Goal: Information Seeking & Learning: Learn about a topic

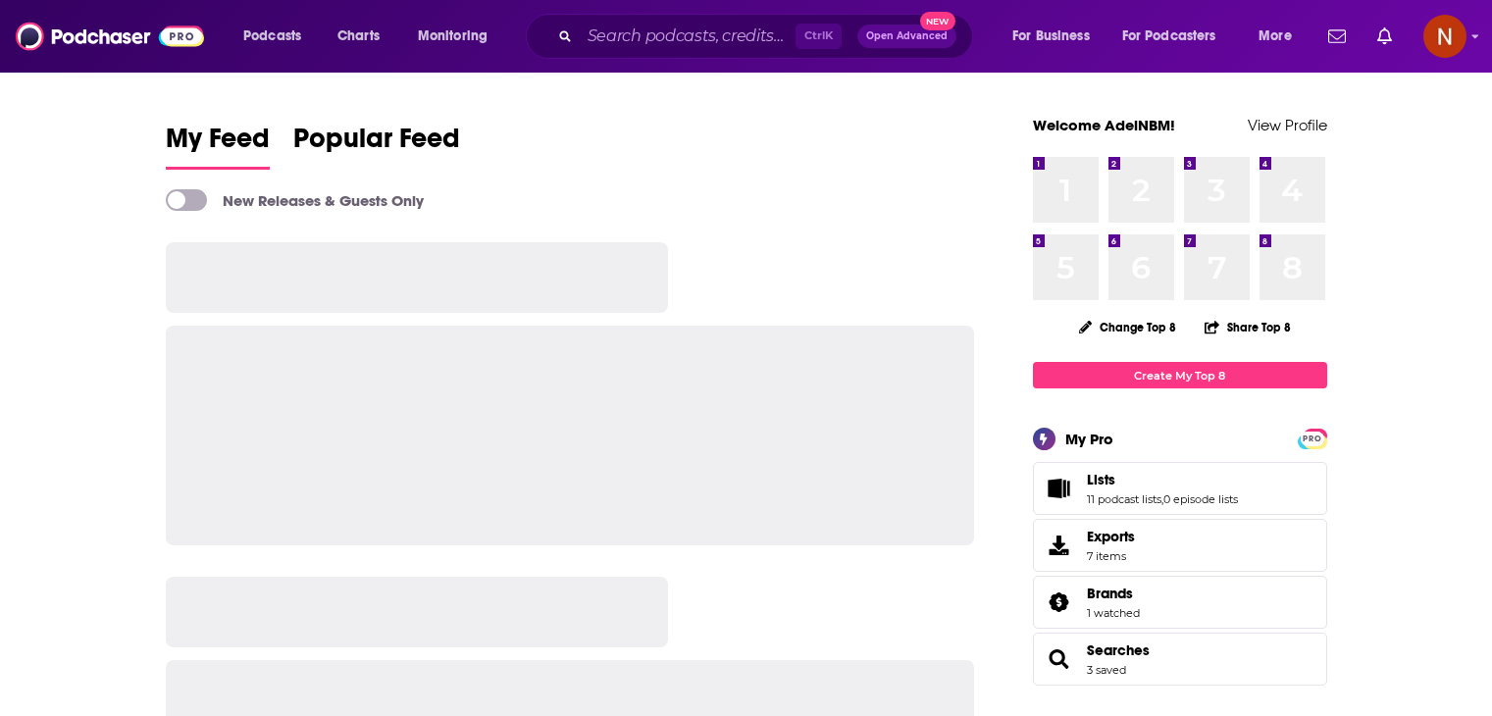
click at [644, 37] on input "Search podcasts, credits, & more..." at bounding box center [688, 36] width 216 height 31
click at [630, 39] on input "Search podcasts, credits, & more..." at bounding box center [688, 36] width 216 height 31
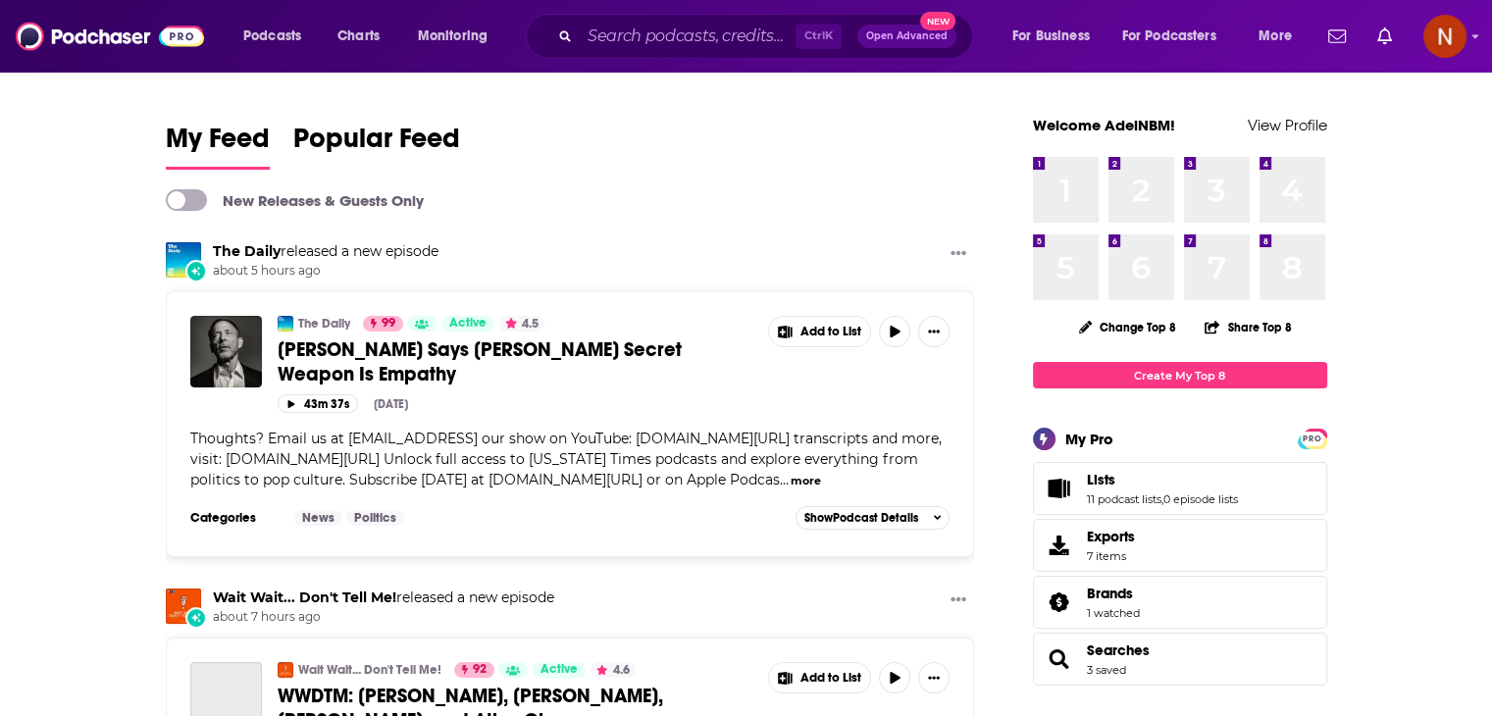
click at [630, 39] on input "Search podcasts, credits, & more..." at bounding box center [688, 36] width 216 height 31
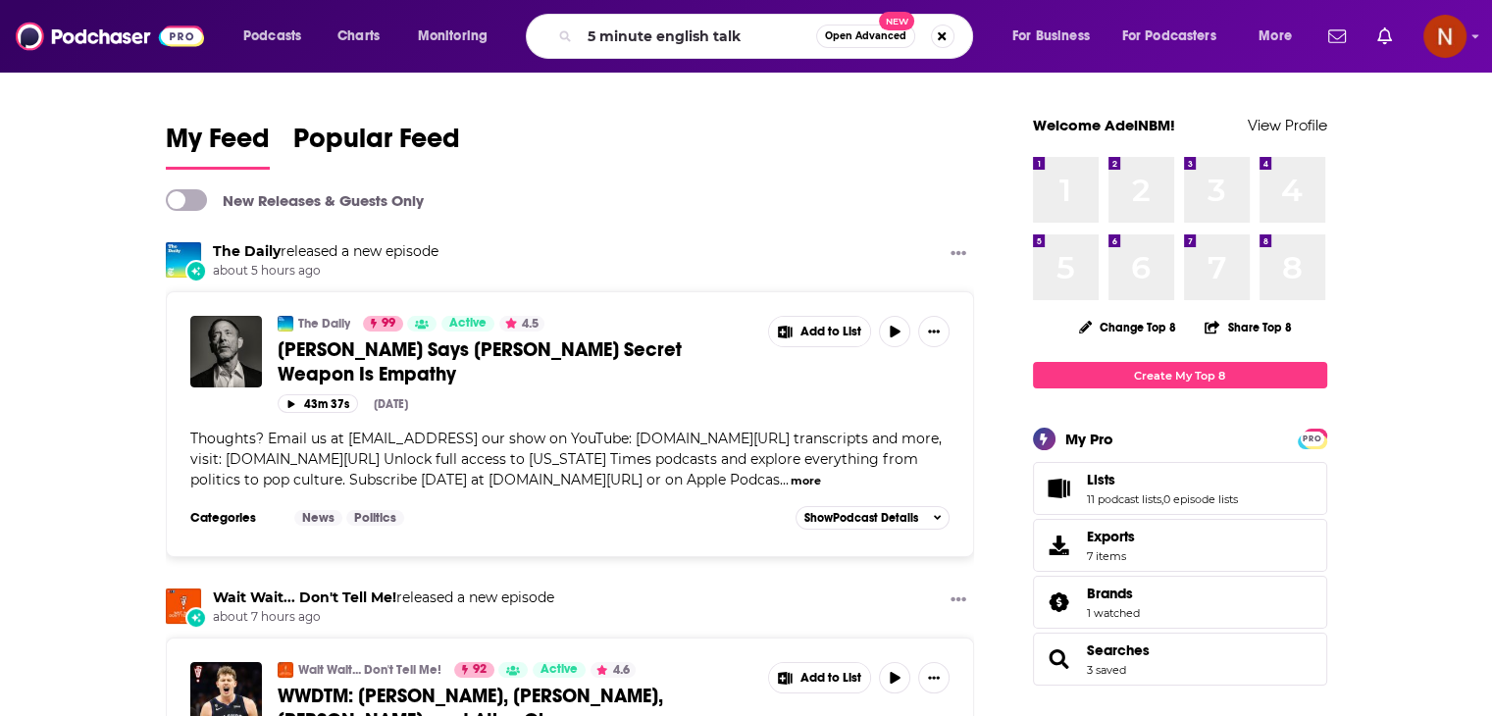
type input "5 minute english talk"
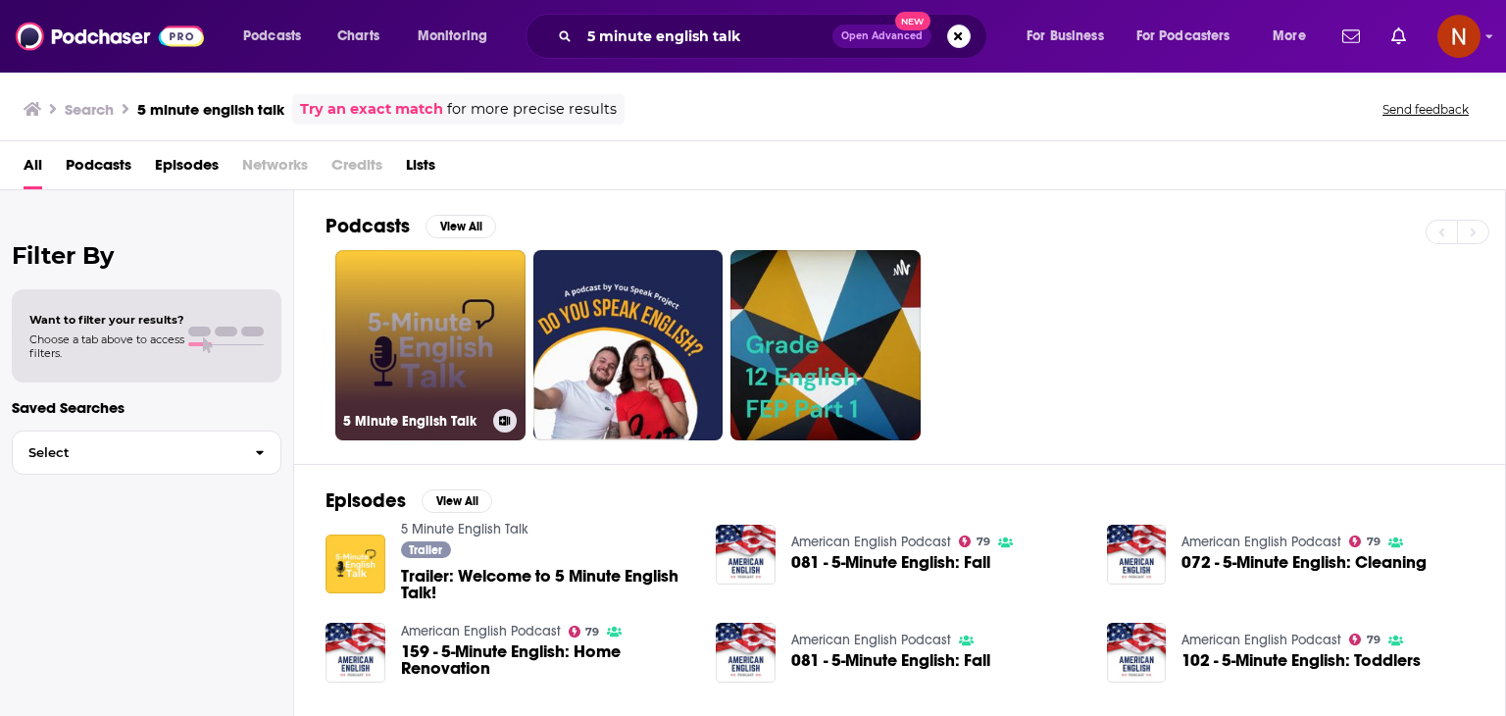
click at [461, 331] on link "5 Minute English Talk" at bounding box center [430, 345] width 190 height 190
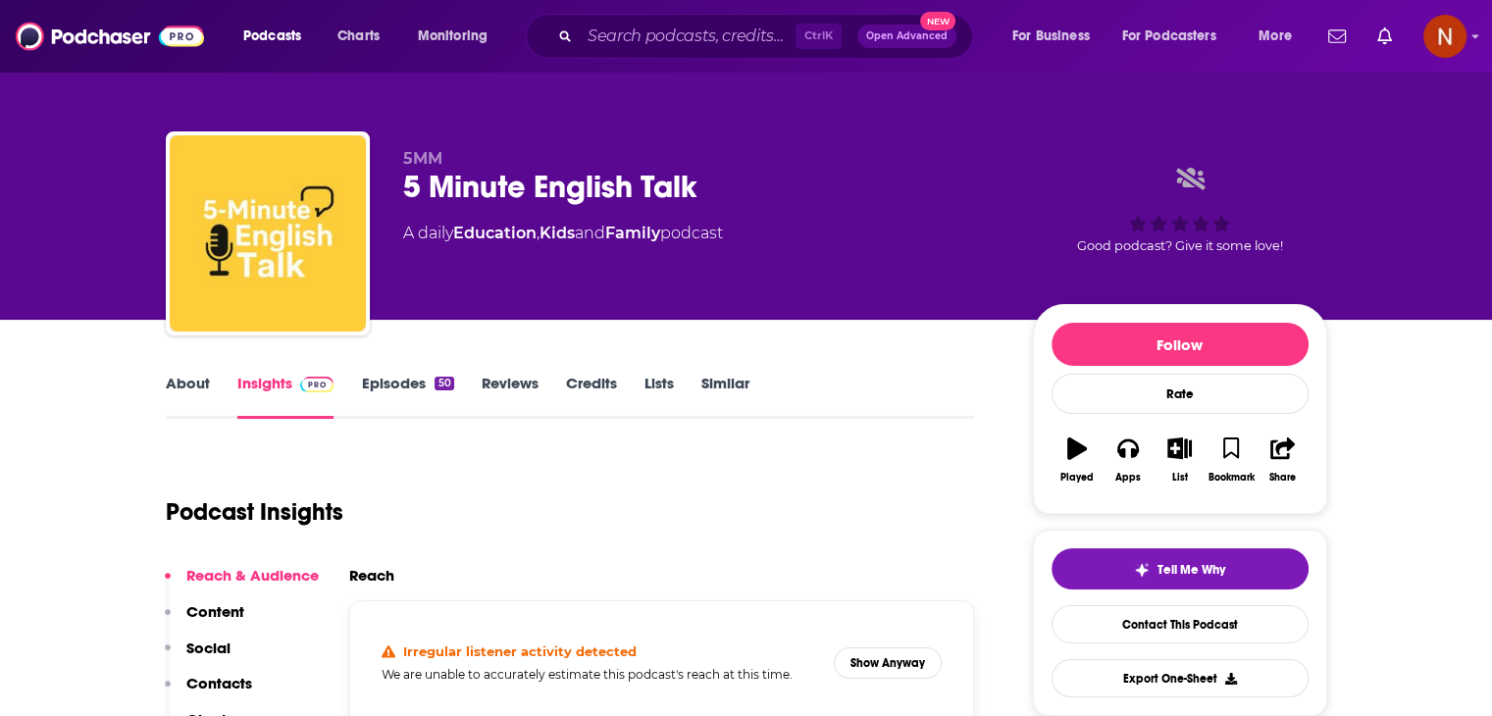
scroll to position [222, 0]
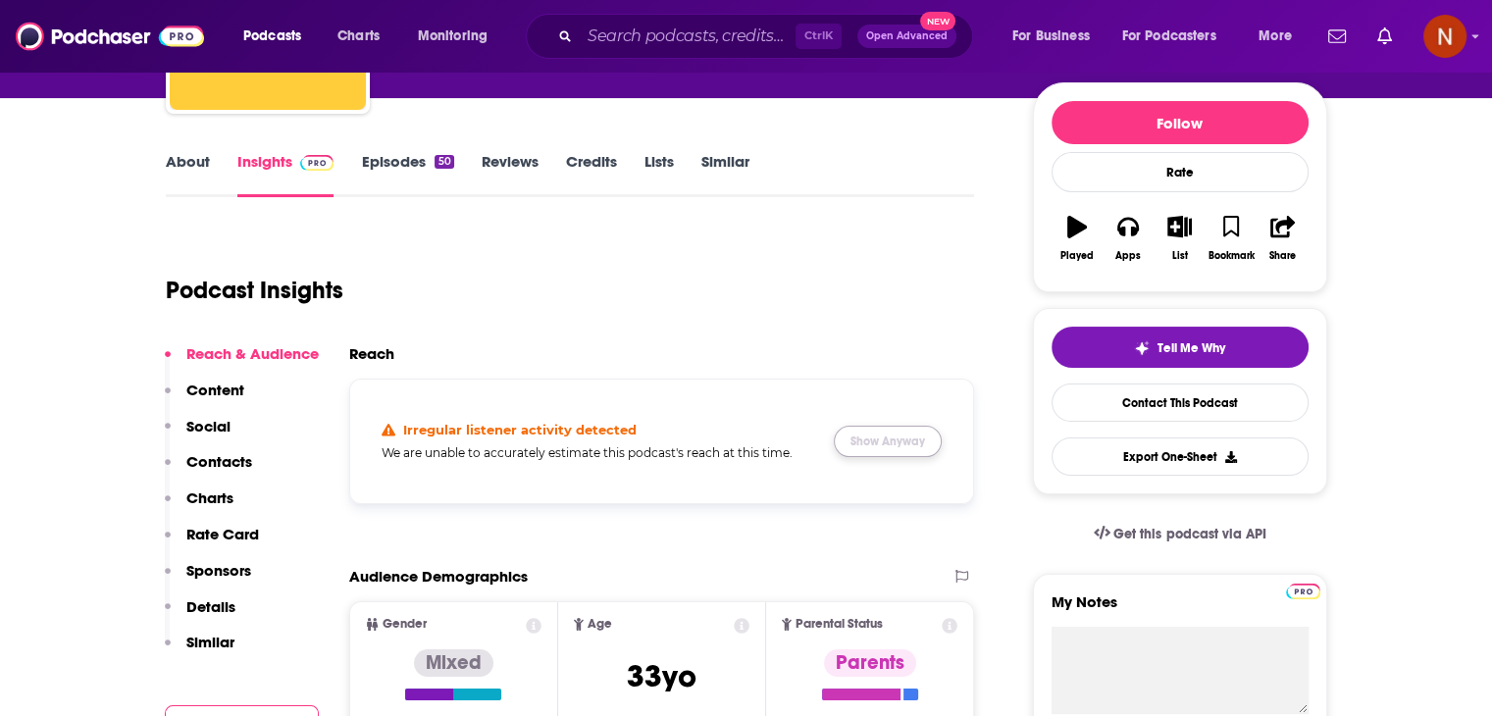
click at [877, 437] on button "Show Anyway" at bounding box center [888, 441] width 108 height 31
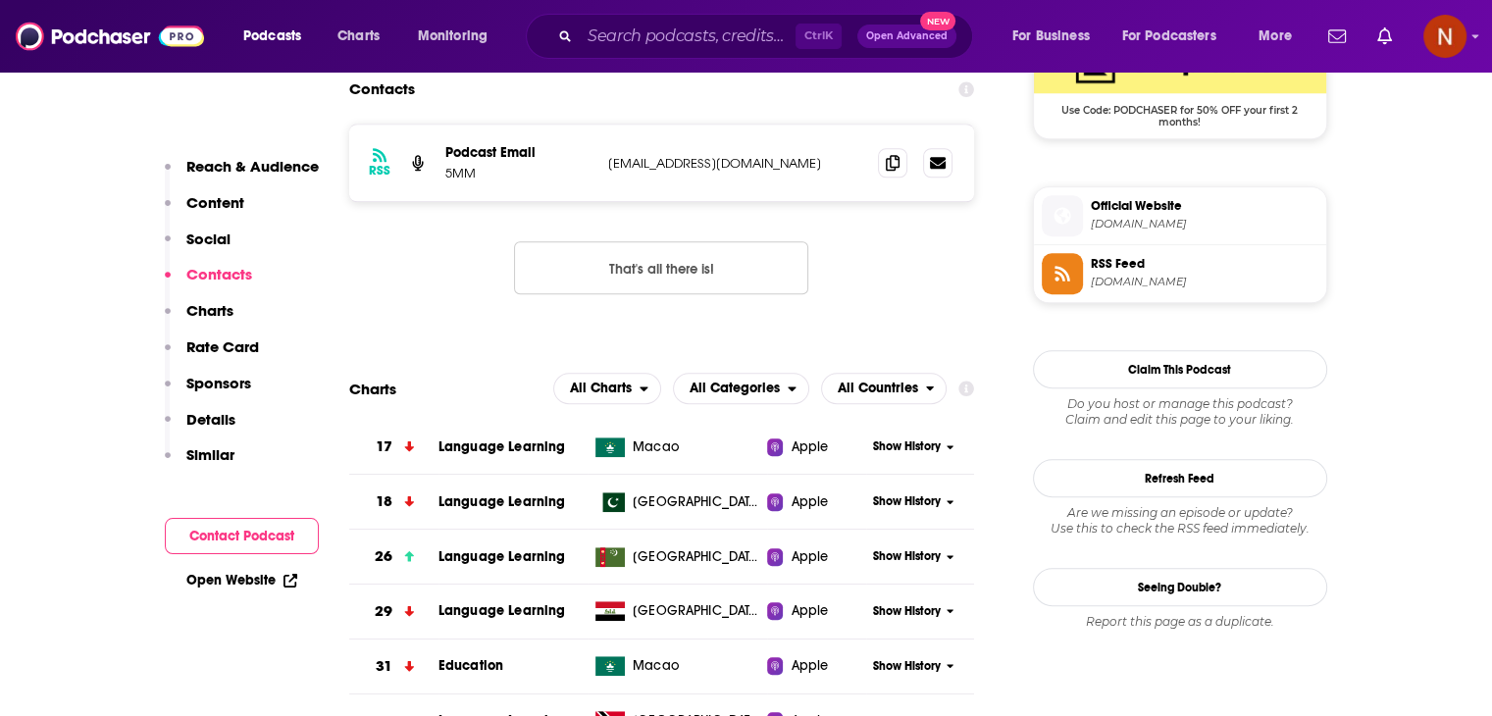
scroll to position [1510, 0]
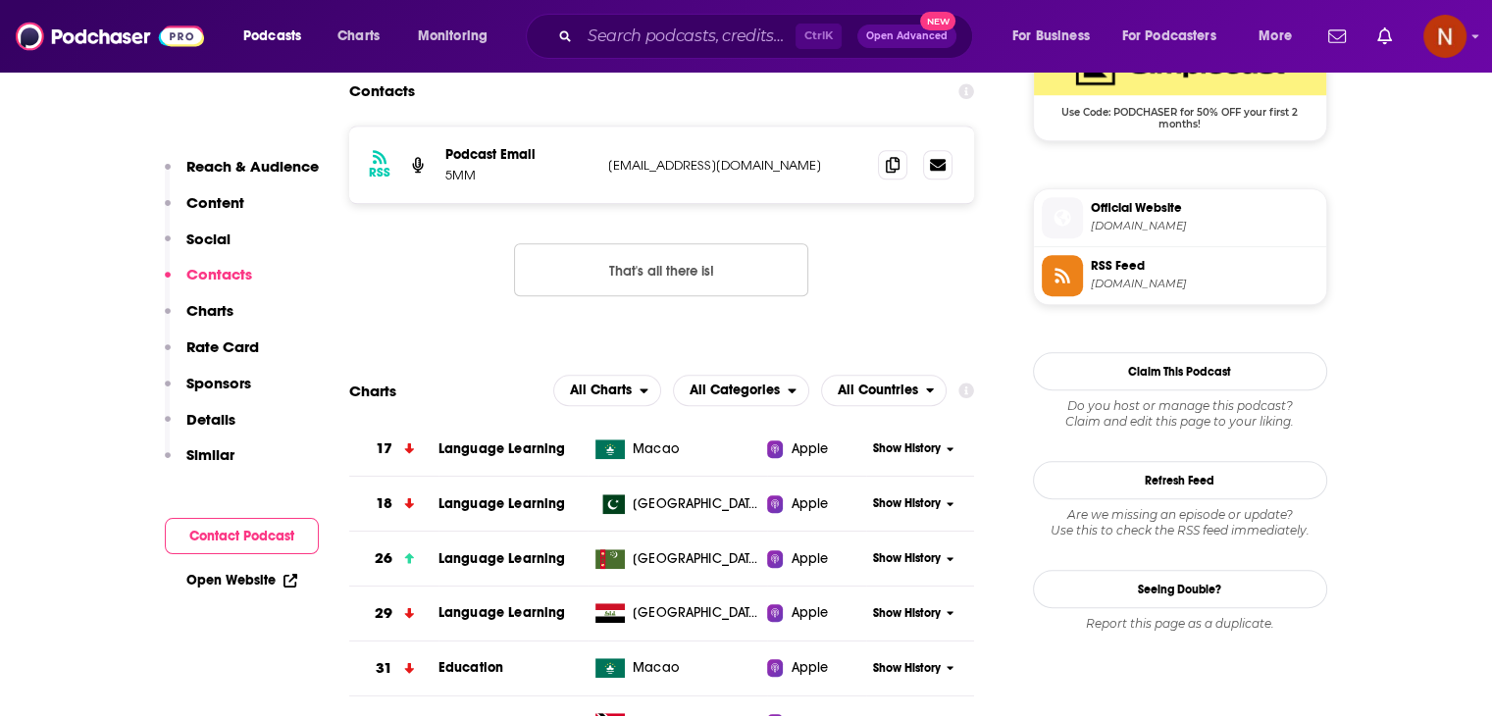
click at [866, 448] on button "Show History" at bounding box center [913, 448] width 94 height 17
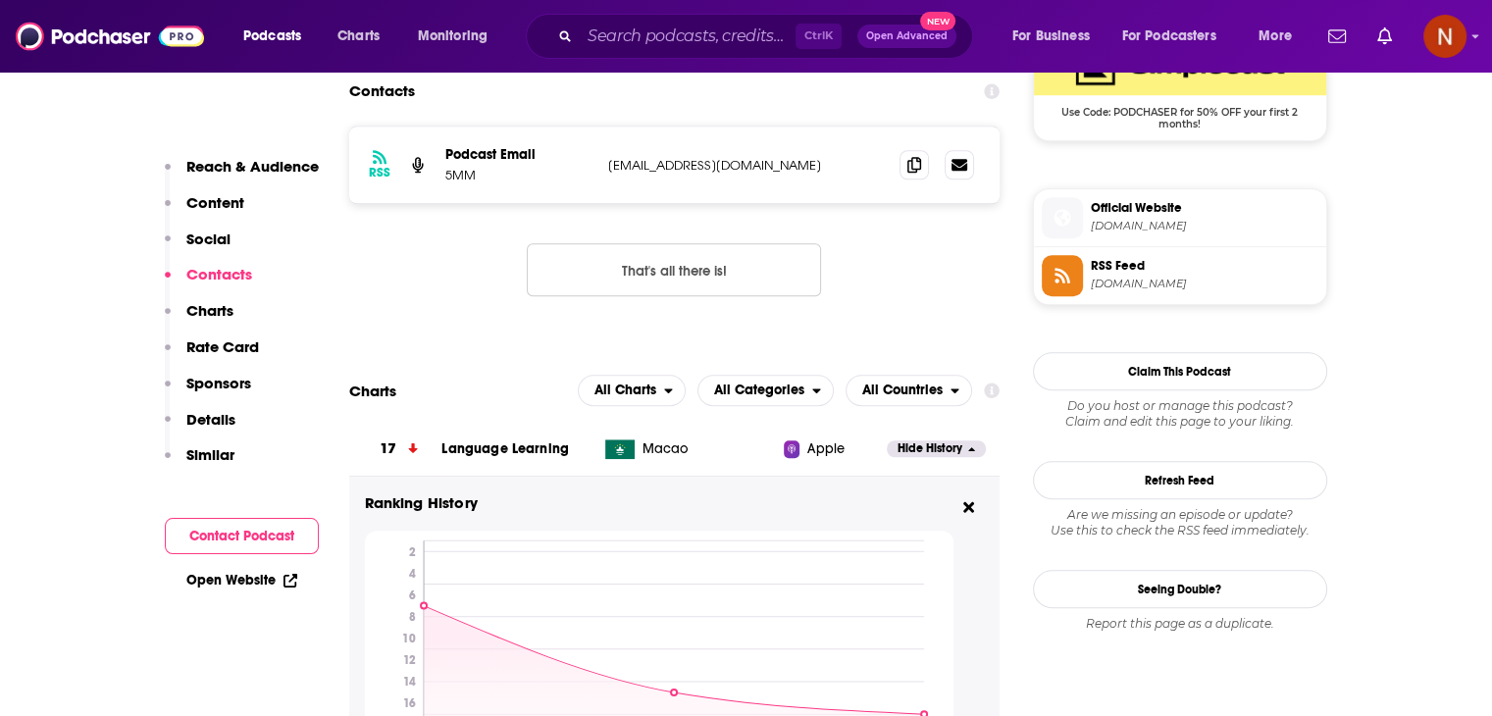
scroll to position [1757, 0]
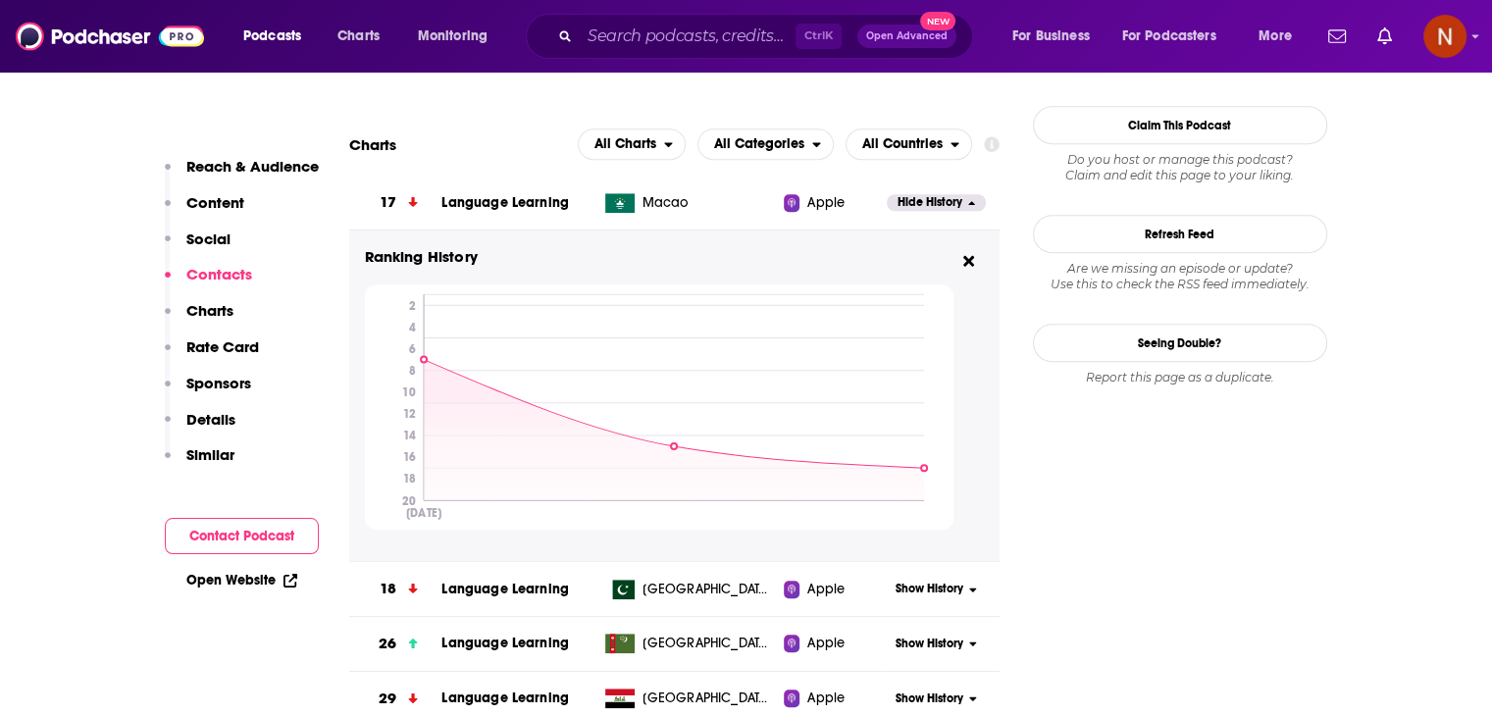
click at [918, 209] on span "Hide History" at bounding box center [929, 202] width 65 height 17
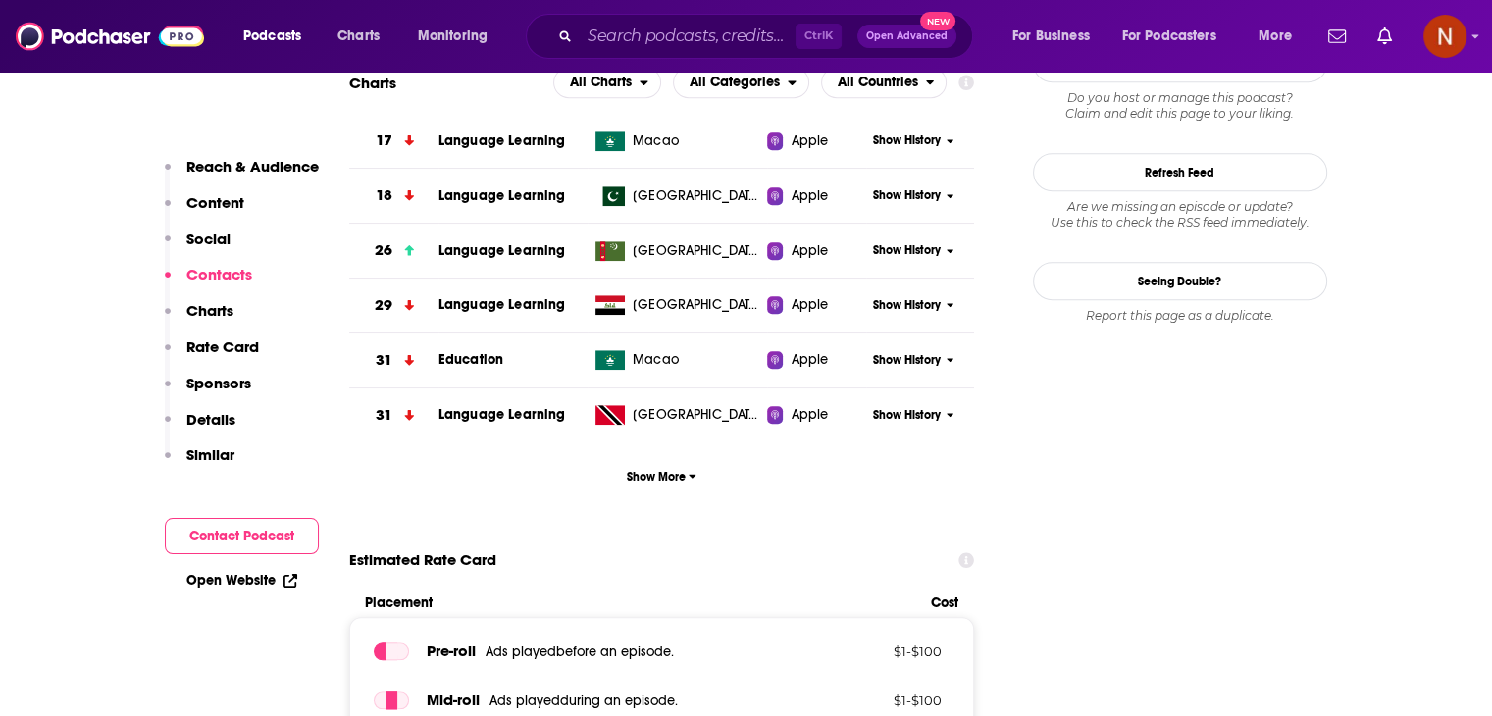
scroll to position [1819, 0]
click at [671, 479] on span "Show More" at bounding box center [662, 476] width 70 height 14
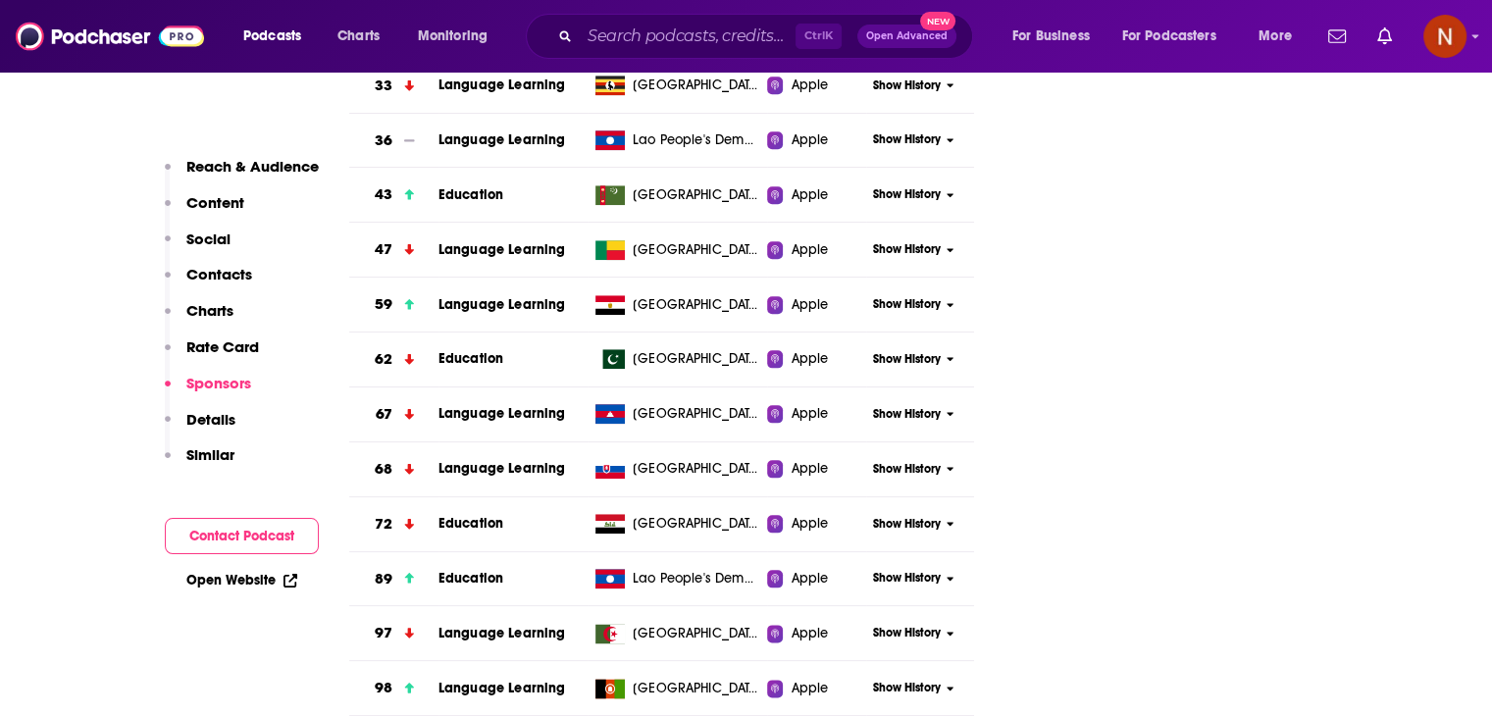
scroll to position [2165, 0]
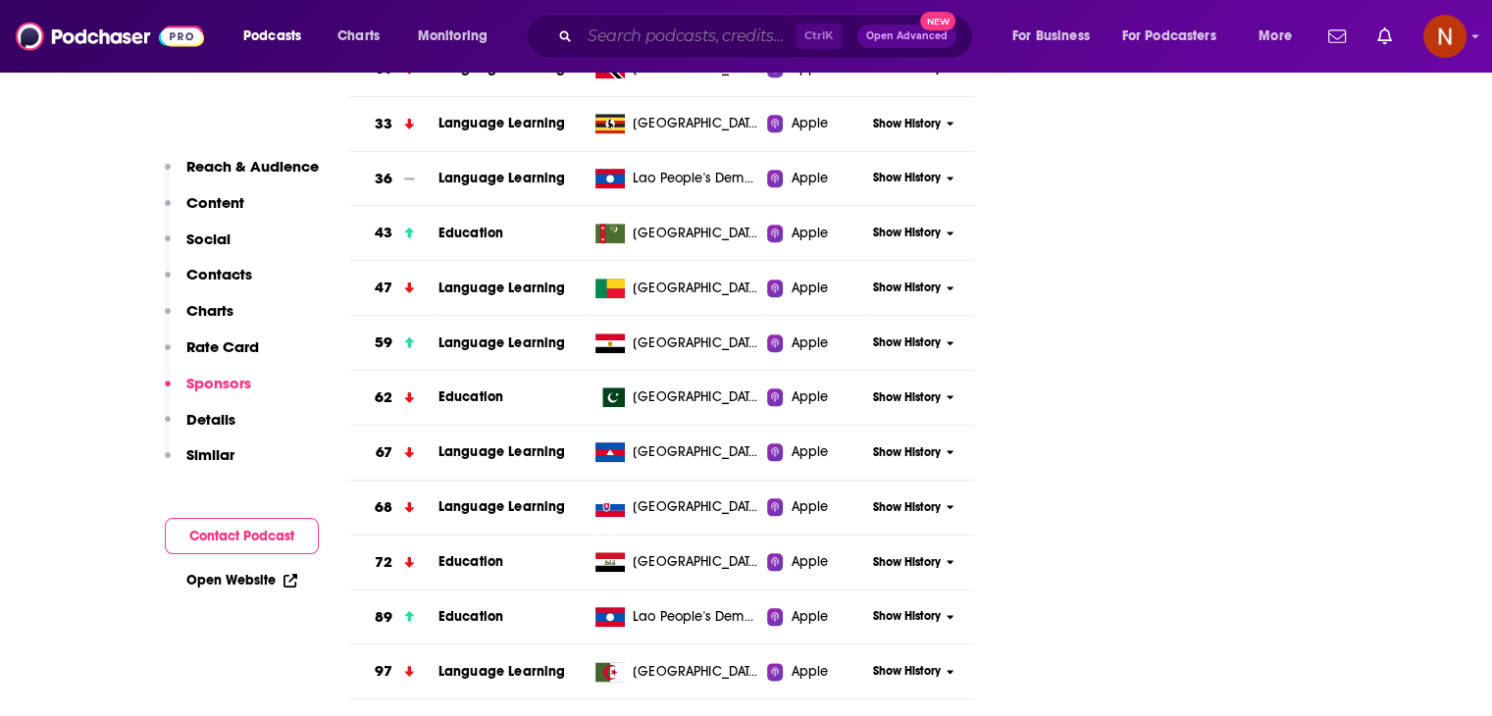
click at [647, 23] on input "Search podcasts, credits, & more..." at bounding box center [688, 36] width 216 height 31
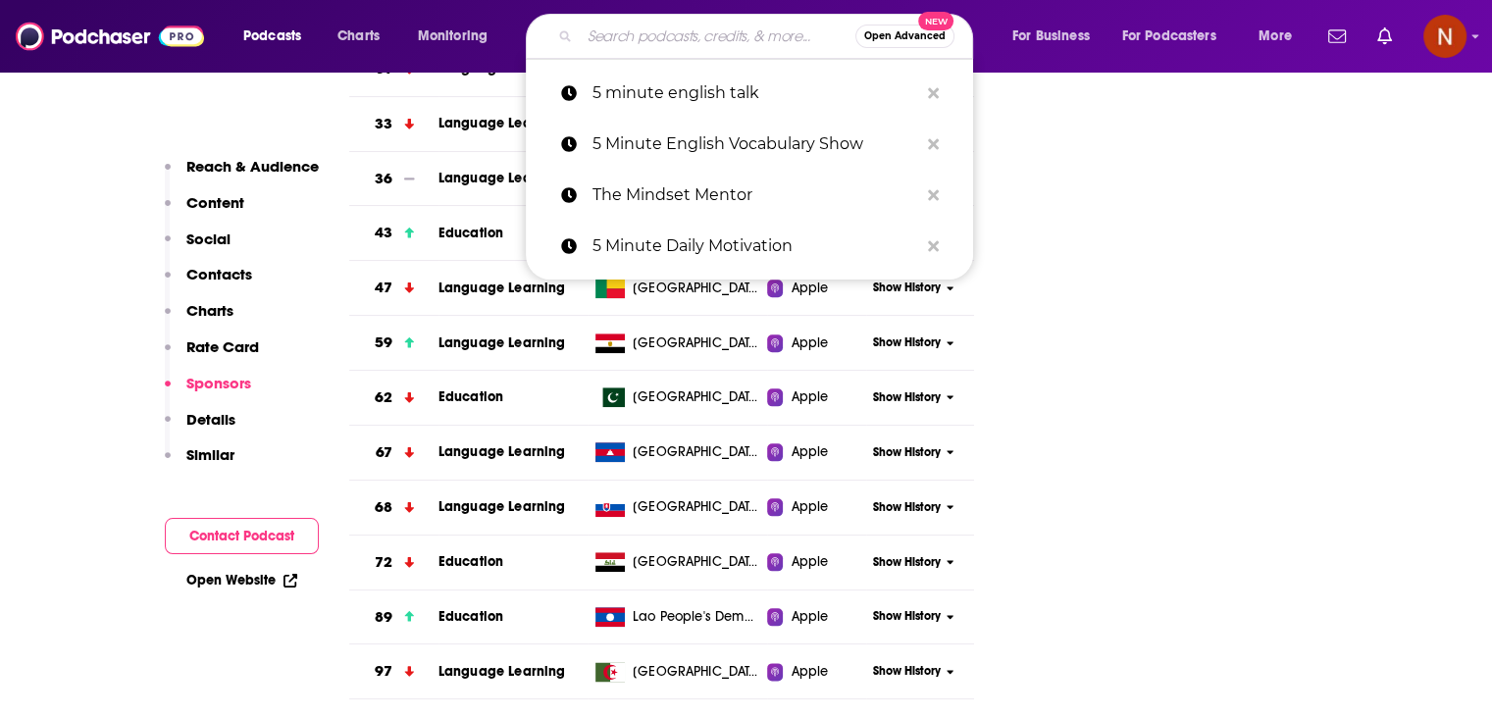
paste input "Below the Fold"
type input "Below the Fold"
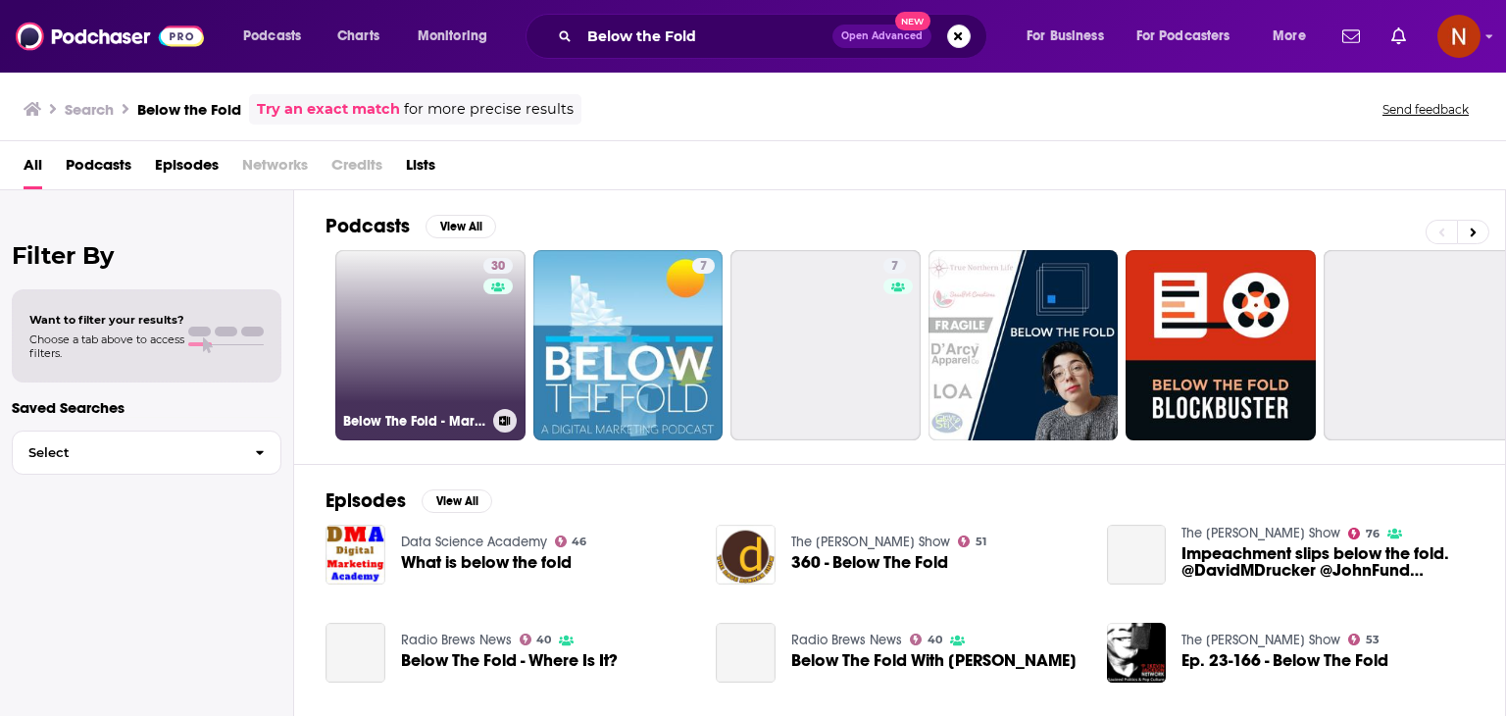
click at [420, 331] on link "30 Below The Fold - Marketing & Advertising Show" at bounding box center [430, 345] width 190 height 190
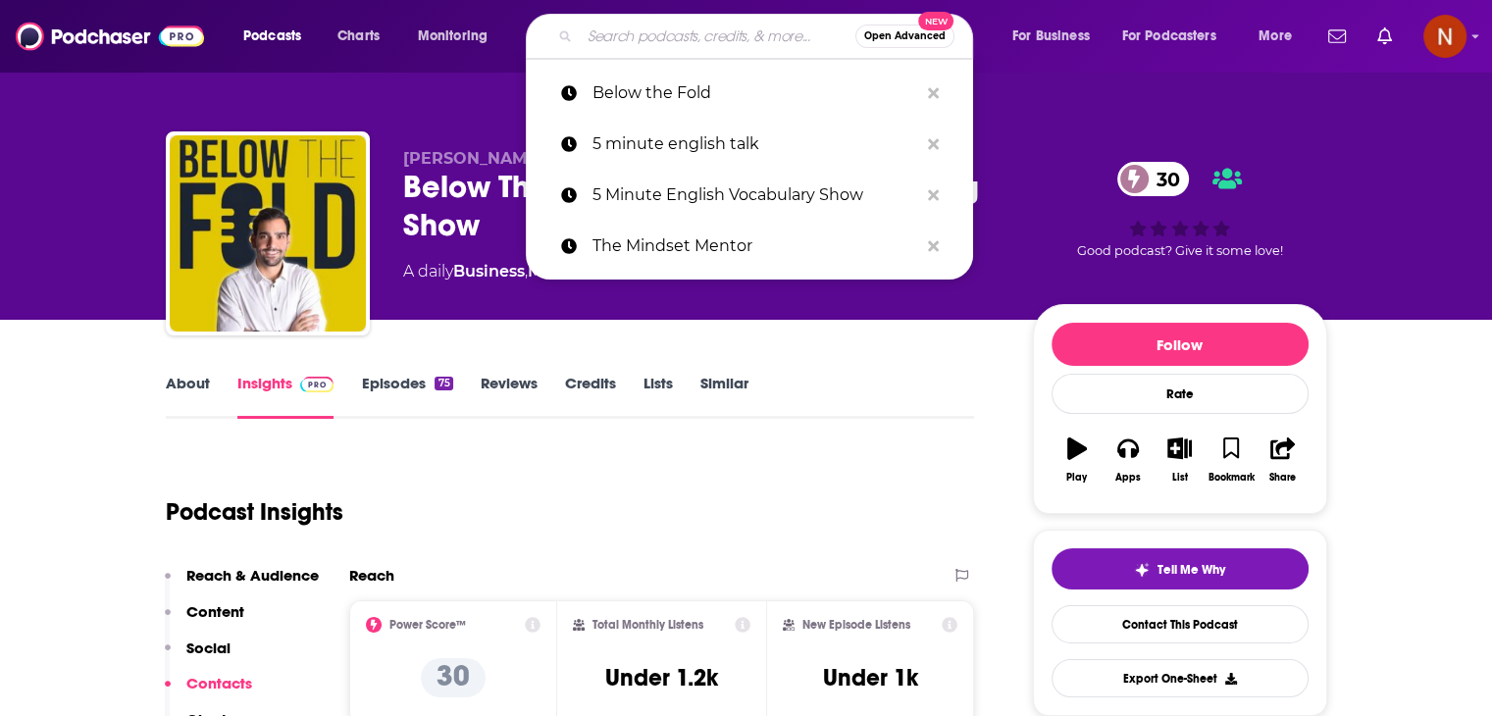
click at [637, 46] on input "Search podcasts, credits, & more..." at bounding box center [718, 36] width 276 height 31
paste input "Coucou MA Biche"
type input "Coucou MA Biche"
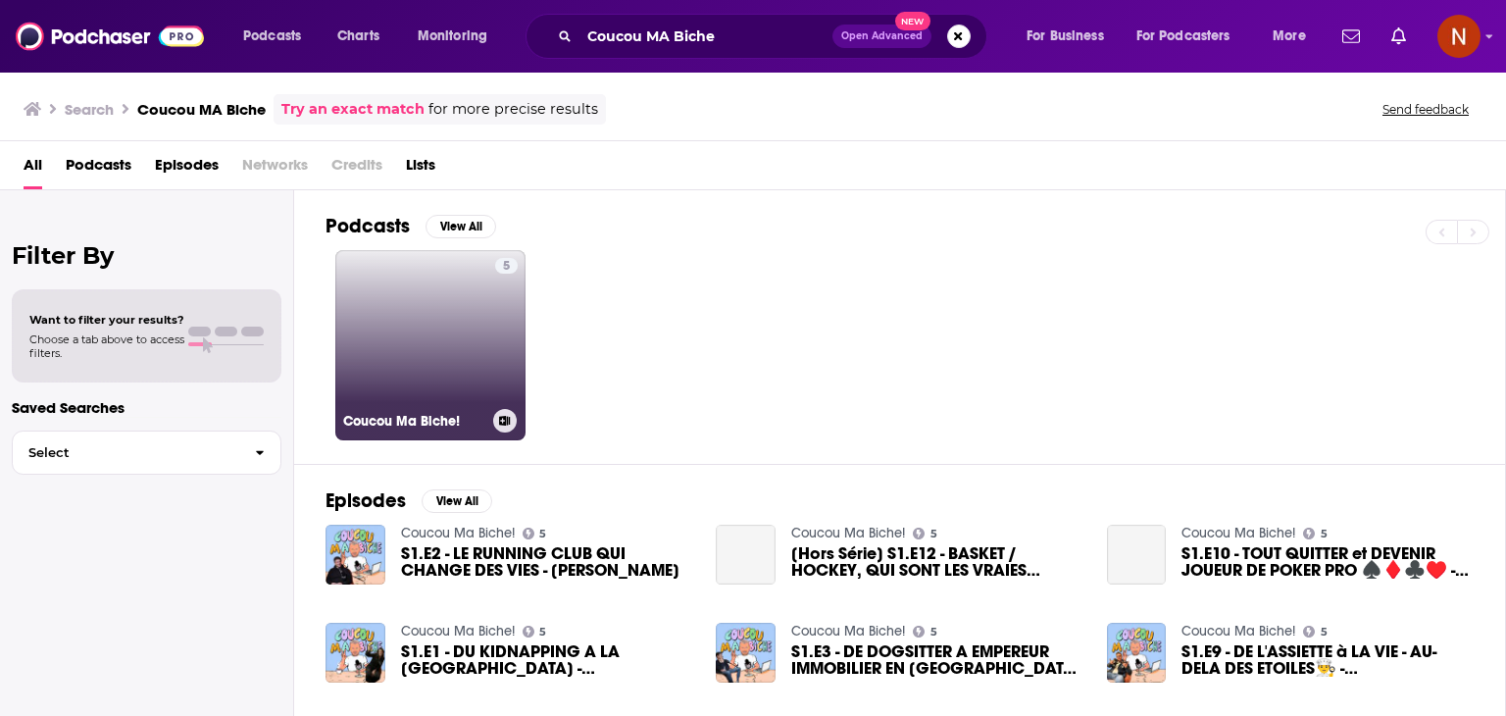
click at [478, 335] on link "5 Coucou Ma Biche!" at bounding box center [430, 345] width 190 height 190
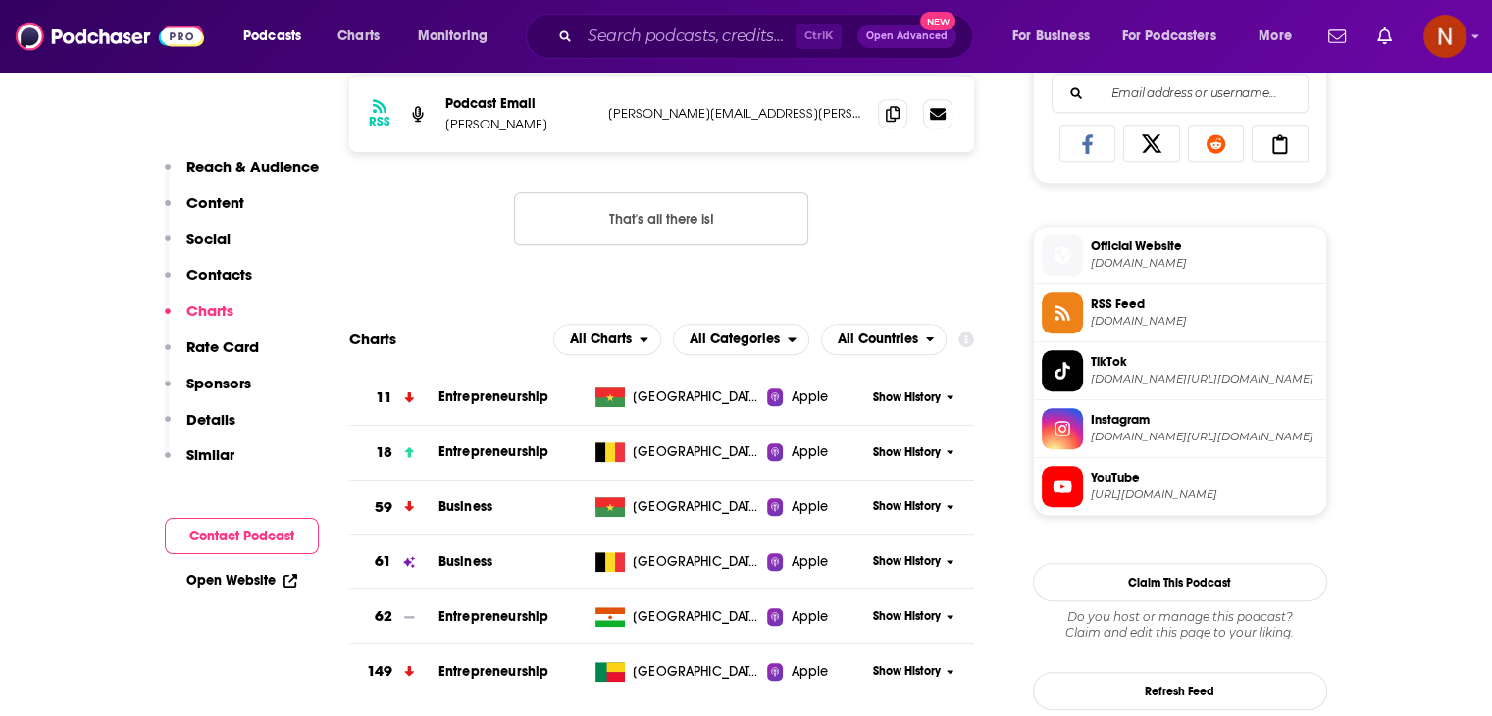
scroll to position [1306, 0]
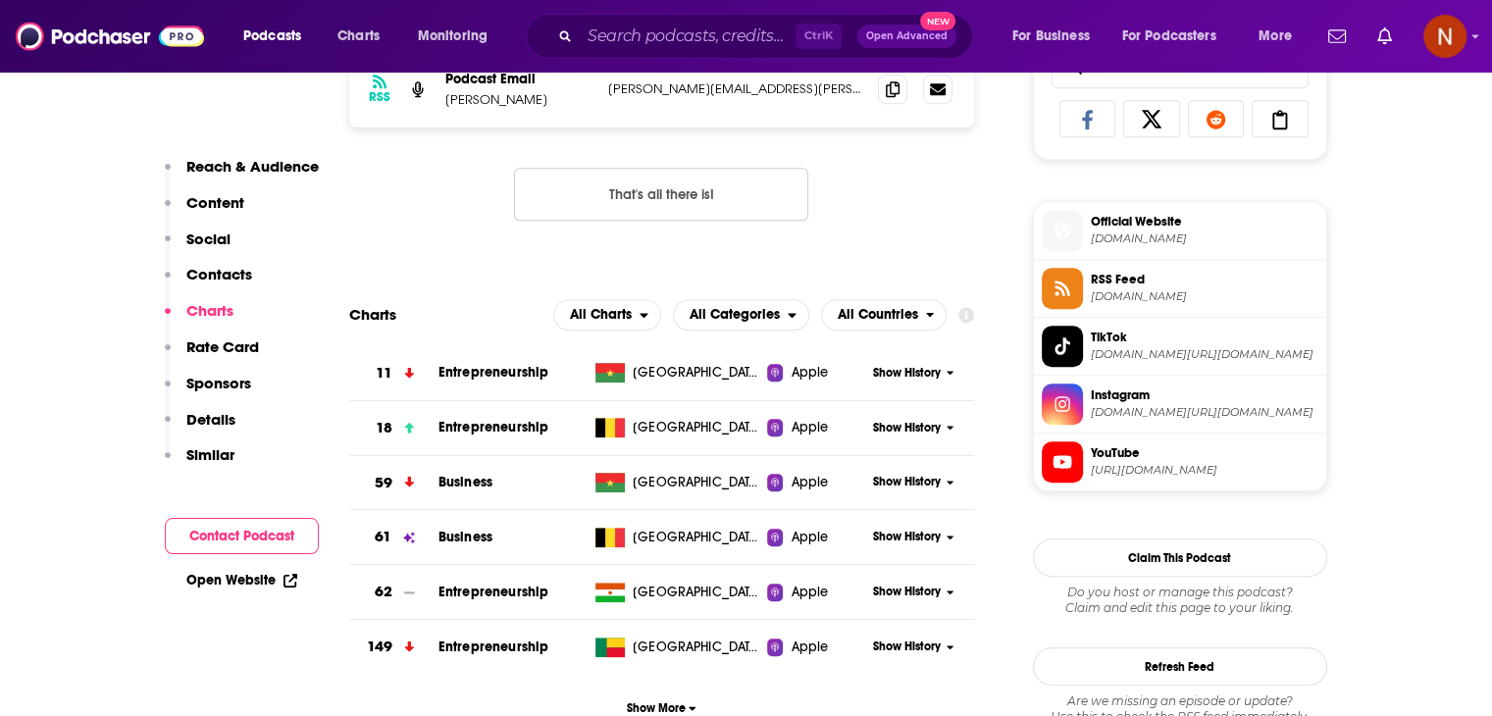
click at [883, 436] on span "Show History" at bounding box center [907, 428] width 68 height 17
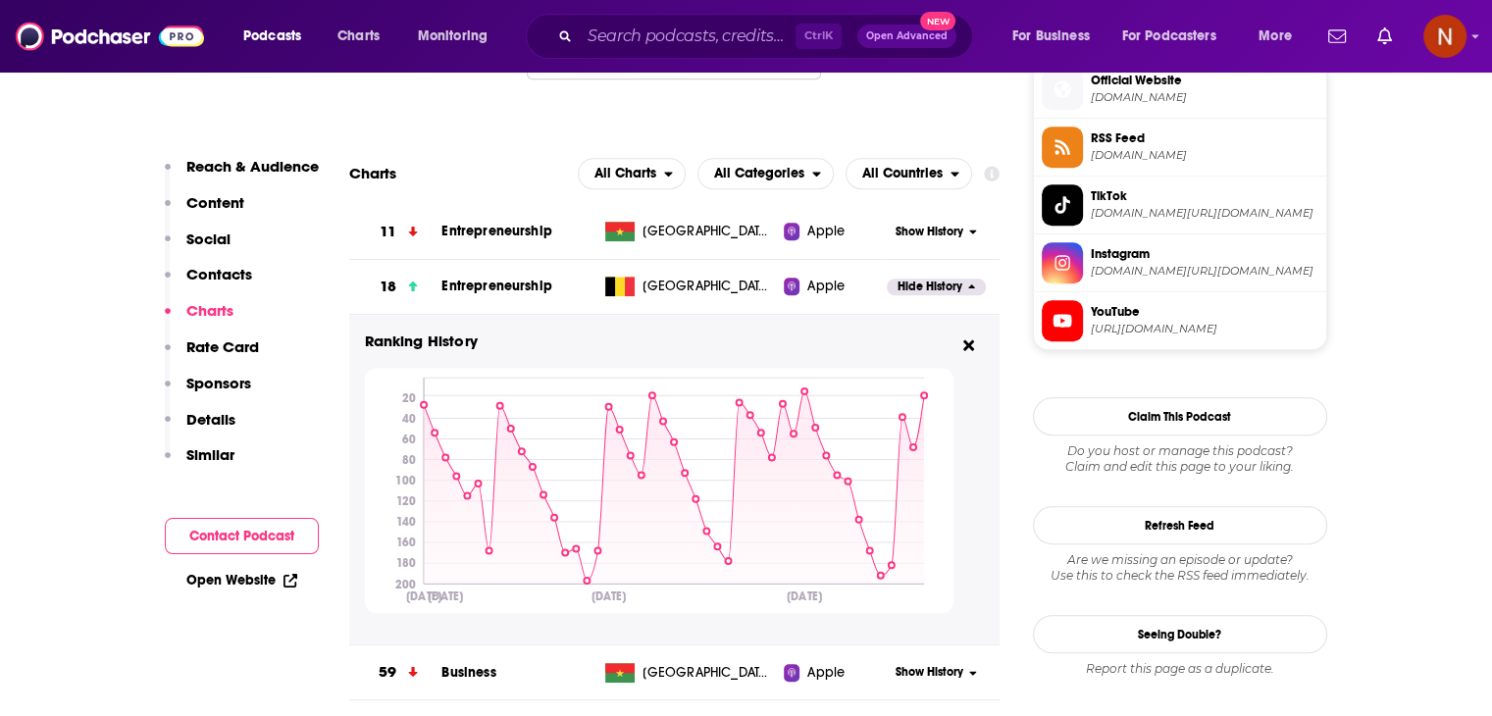
scroll to position [1451, 0]
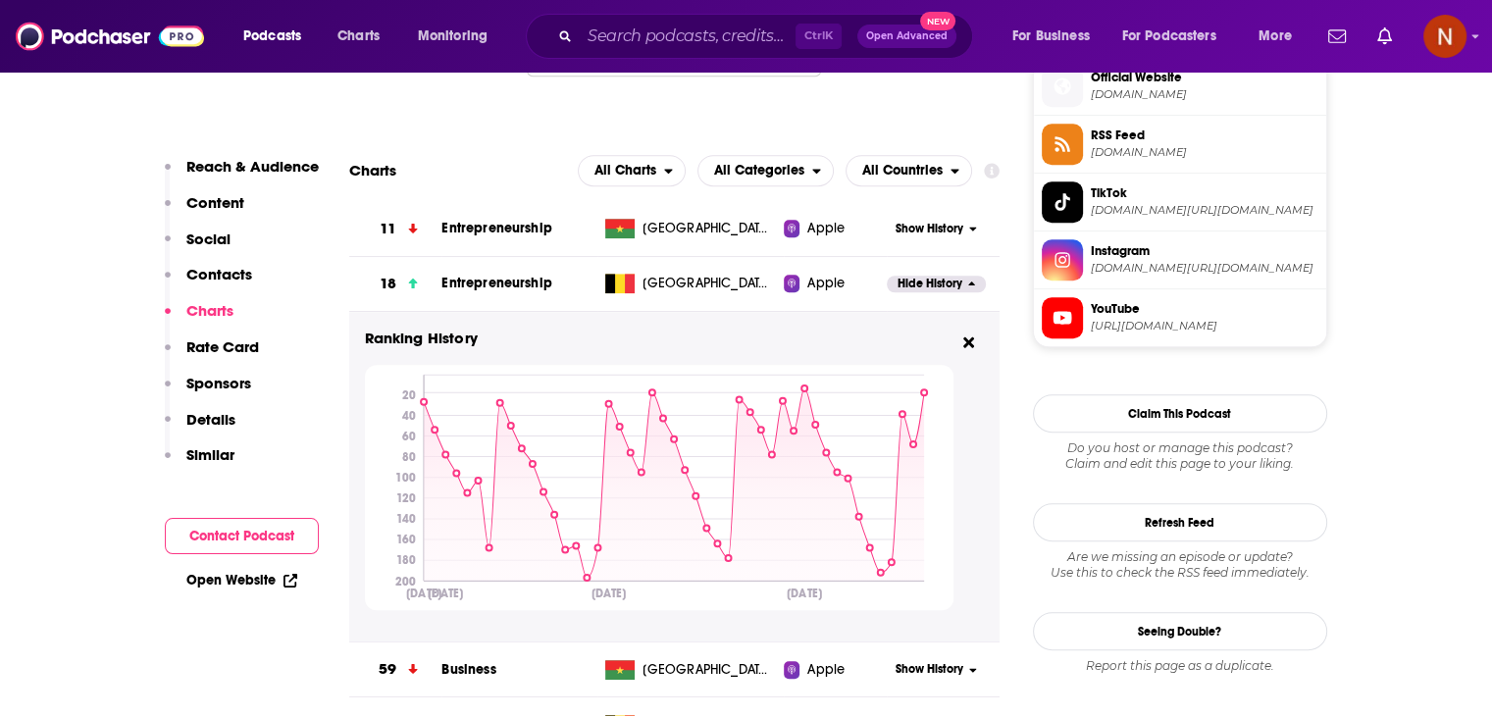
click at [915, 287] on span "Hide History" at bounding box center [929, 284] width 65 height 17
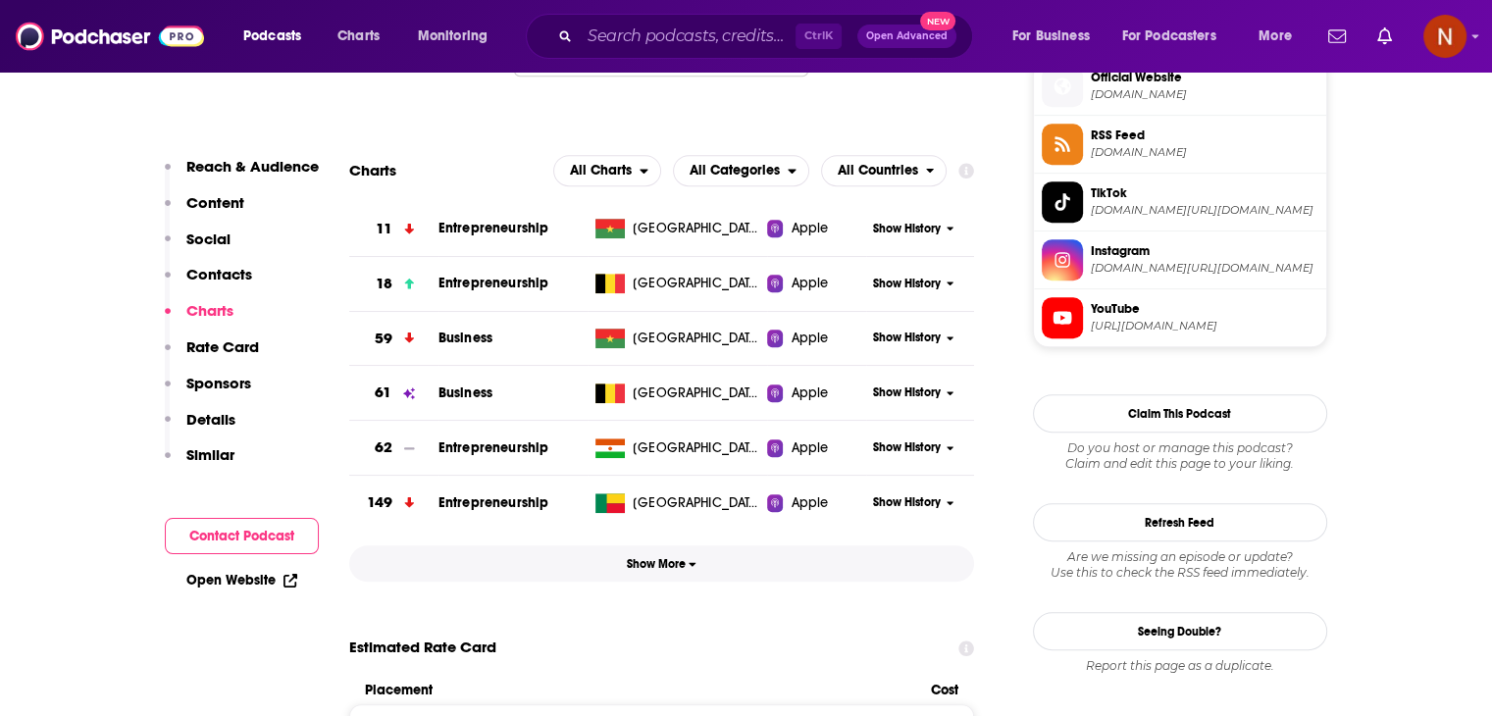
click at [667, 569] on span "Show More" at bounding box center [662, 564] width 70 height 14
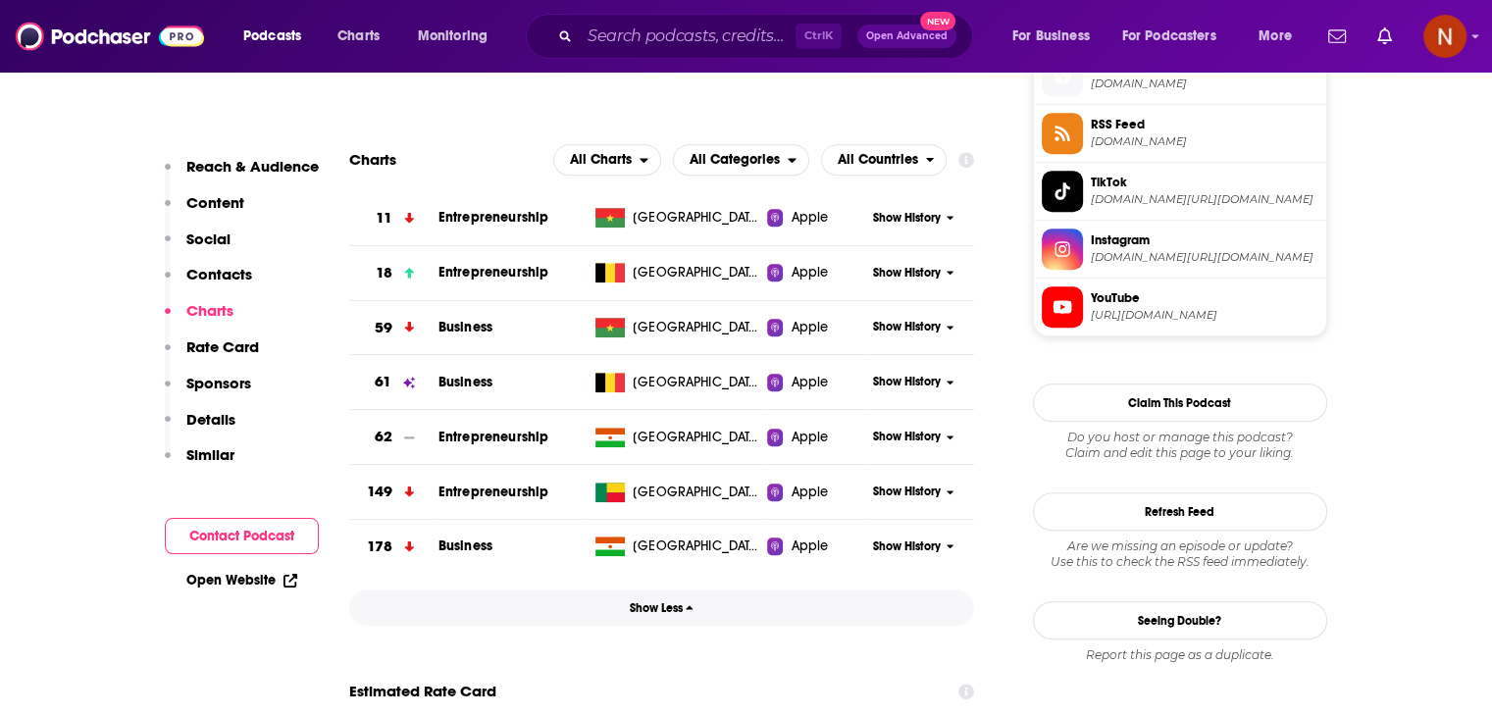
scroll to position [1462, 0]
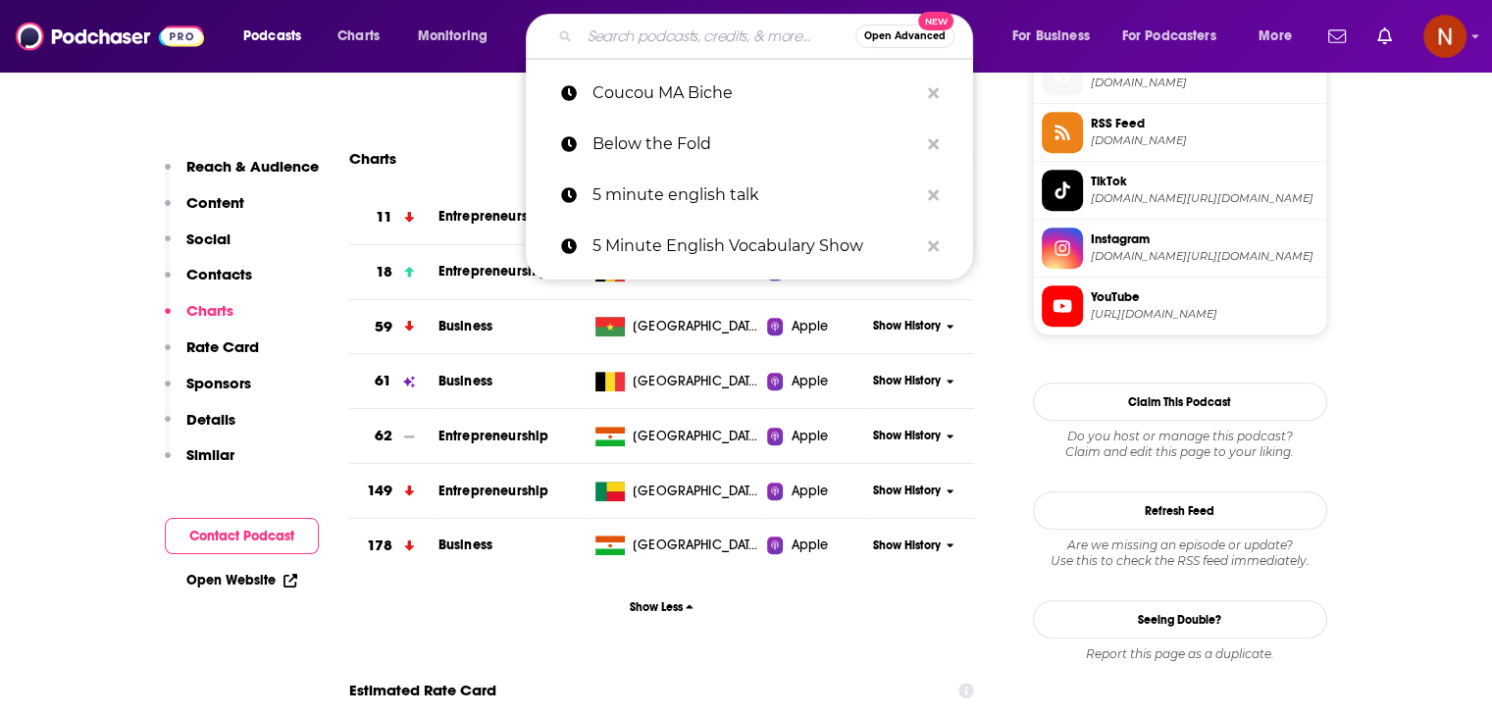
click at [641, 34] on input "Search podcasts, credits, & more..." at bounding box center [718, 36] width 276 height 31
paste input "Podcast with [PERSON_NAME]"
type input "Podcast with [PERSON_NAME]"
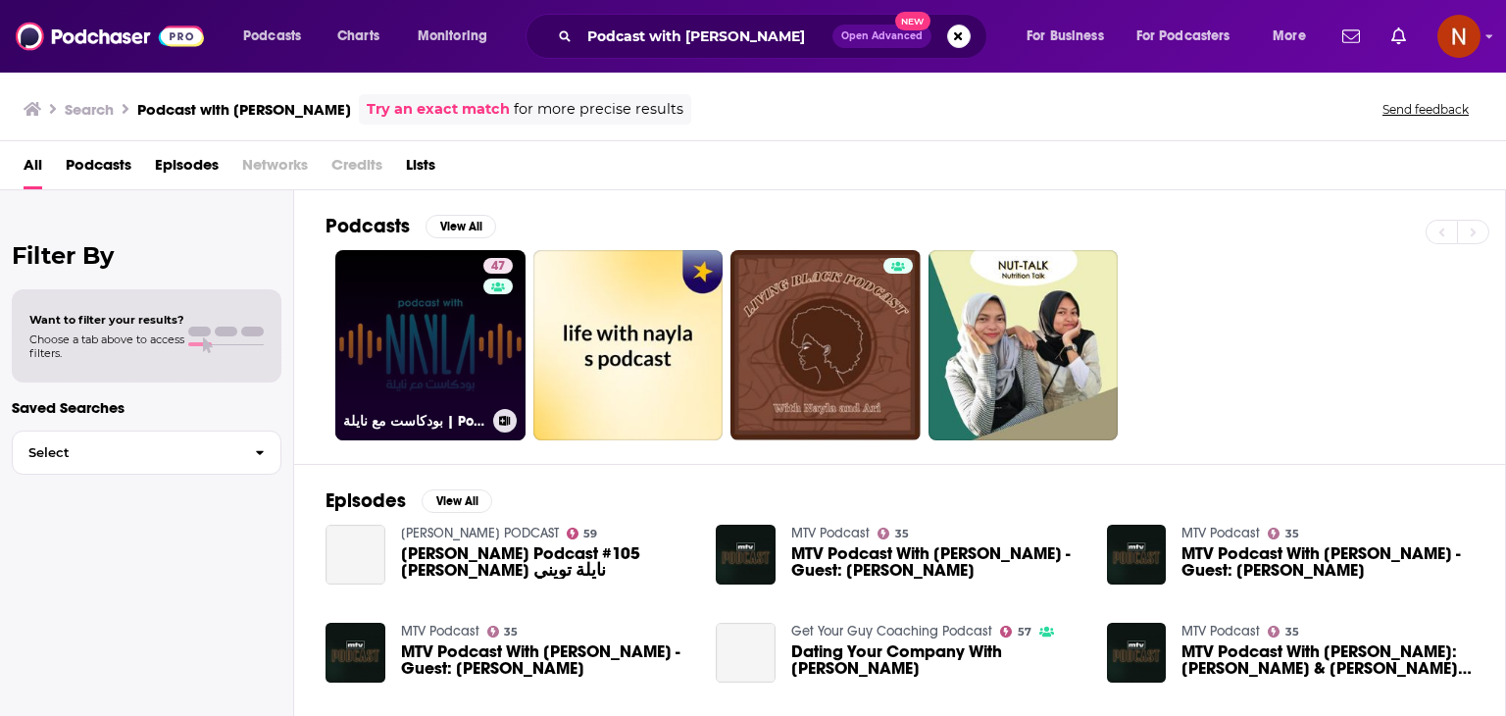
click at [439, 341] on link "47 بودكاست مع نايلة | Podcast With [PERSON_NAME]" at bounding box center [430, 345] width 190 height 190
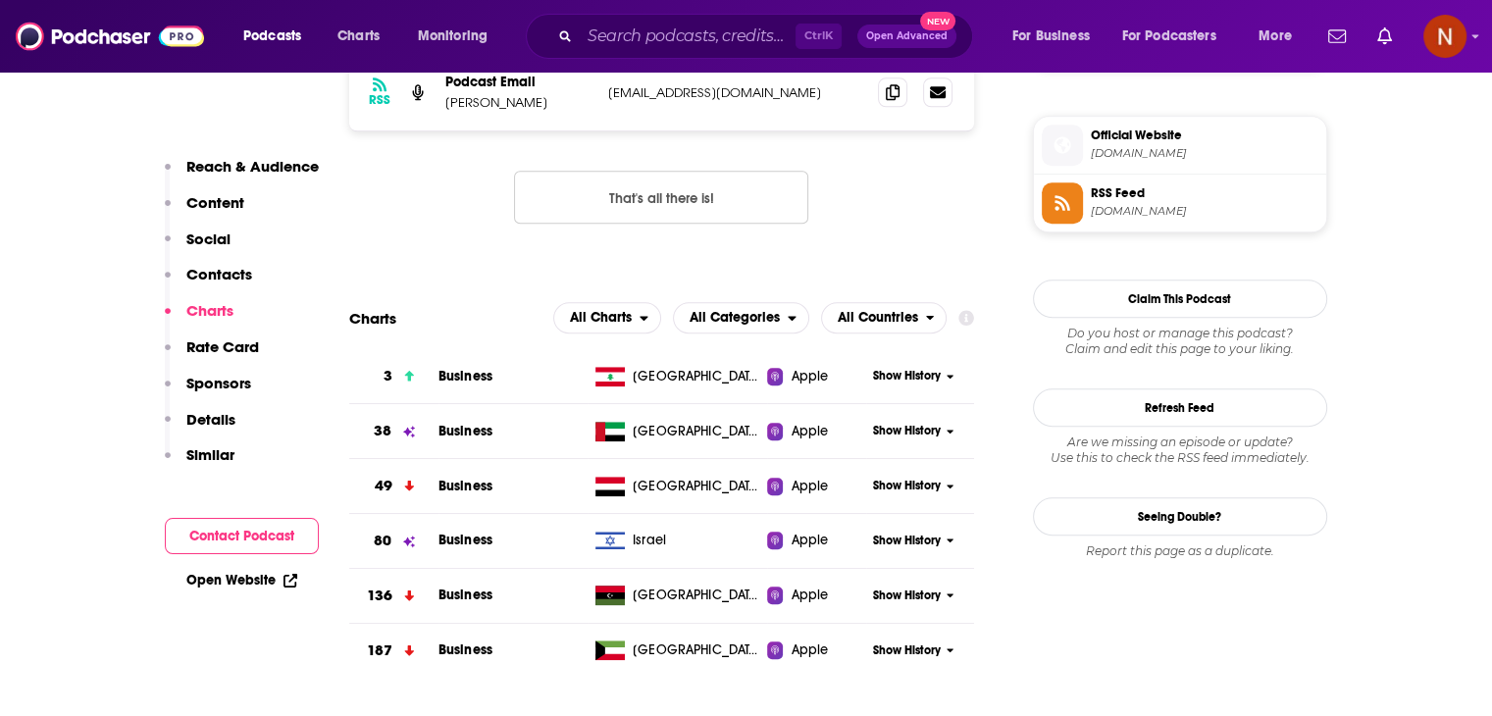
scroll to position [1584, 0]
click at [899, 425] on span "Show History" at bounding box center [907, 430] width 68 height 17
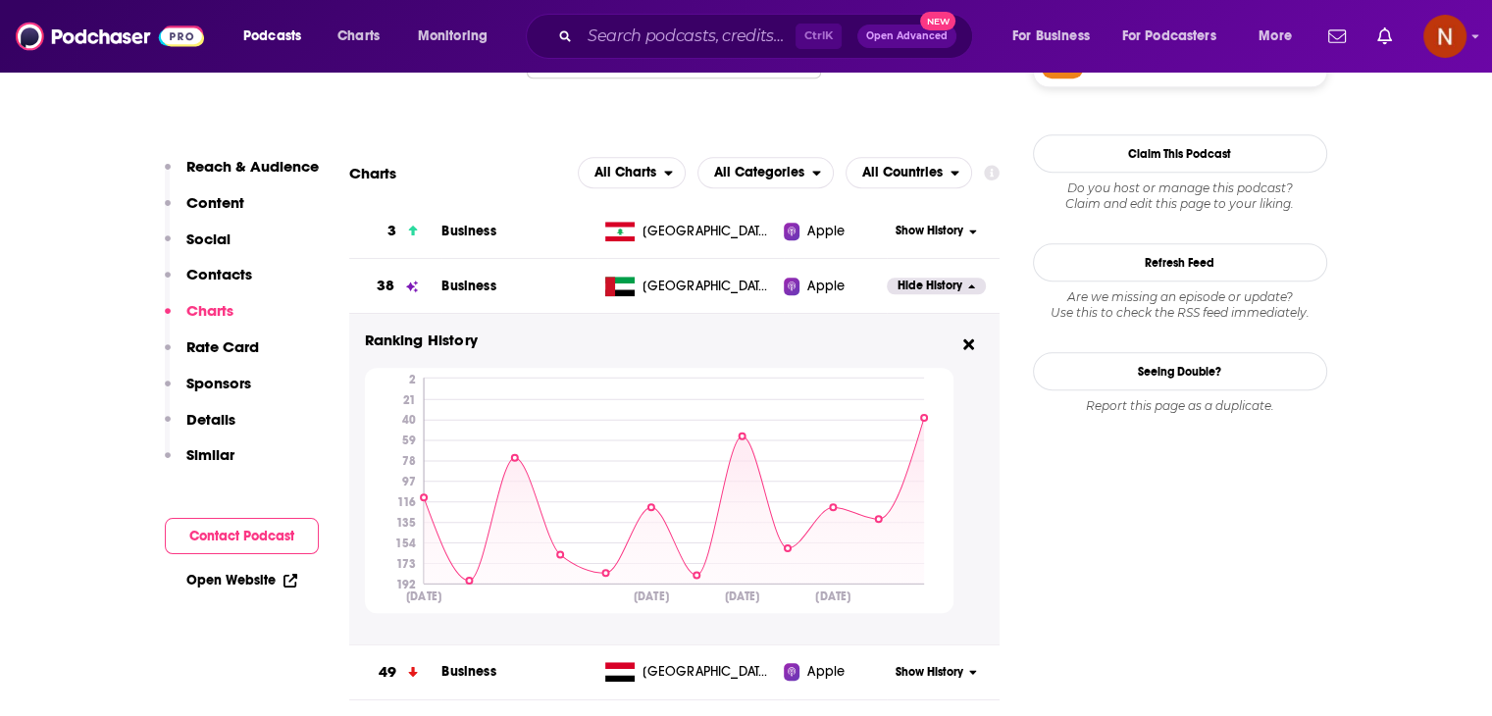
scroll to position [1797, 0]
